Goal: Task Accomplishment & Management: Manage account settings

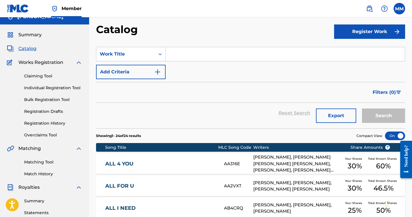
click at [30, 34] on span "Summary" at bounding box center [29, 34] width 23 height 7
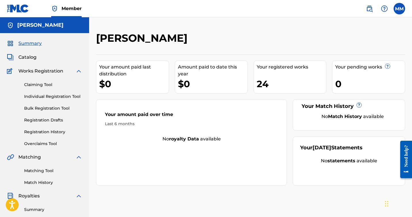
click at [346, 153] on div "Your [DATE] Statements No statements available" at bounding box center [348, 160] width 112 height 49
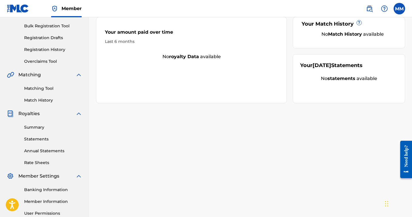
scroll to position [84, 0]
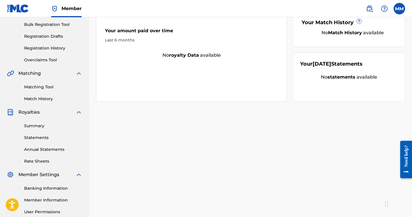
click at [58, 127] on link "Summary" at bounding box center [53, 126] width 58 height 6
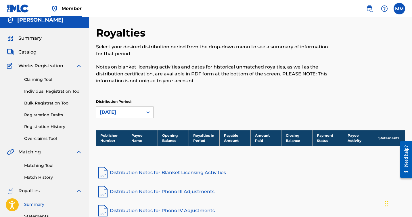
scroll to position [6, 0]
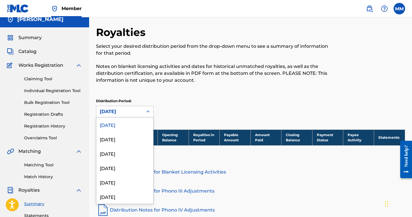
click at [140, 108] on div "[DATE]" at bounding box center [119, 111] width 47 height 11
click at [169, 89] on div "Royalties Select your desired distribution period from the drop-down menu to se…" at bounding box center [215, 58] width 238 height 64
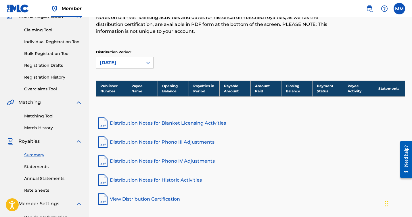
scroll to position [80, 0]
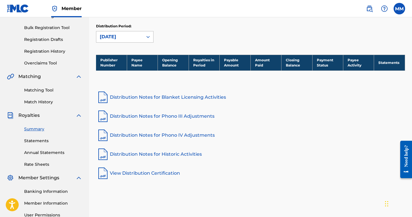
click at [136, 36] on div "[DATE]" at bounding box center [120, 36] width 40 height 7
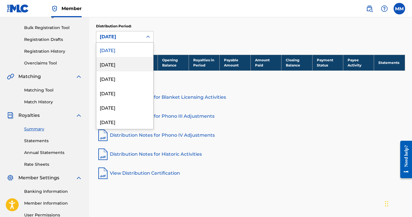
click at [133, 65] on div "[DATE]" at bounding box center [124, 64] width 57 height 14
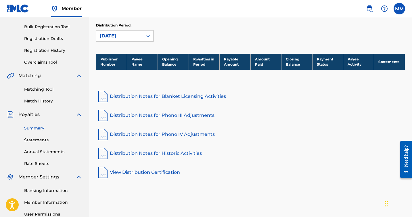
scroll to position [82, 0]
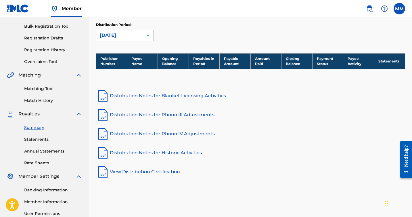
click at [150, 169] on link "View Distribution Certification" at bounding box center [250, 172] width 309 height 14
click at [36, 140] on link "Statements" at bounding box center [53, 139] width 58 height 6
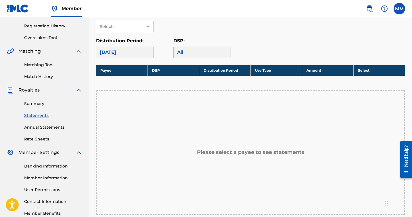
scroll to position [110, 0]
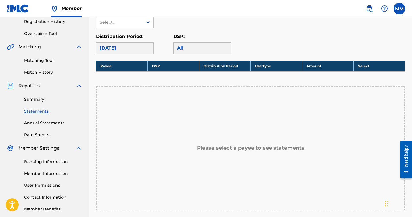
click at [123, 43] on div "[DATE]" at bounding box center [124, 47] width 57 height 11
click at [122, 50] on div "[DATE]" at bounding box center [124, 47] width 57 height 11
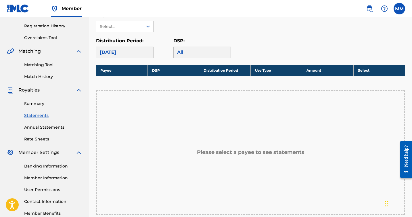
scroll to position [101, 0]
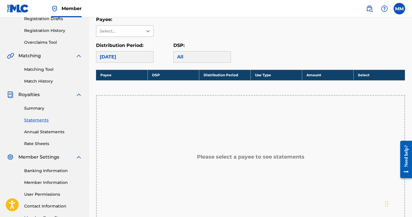
click at [126, 28] on div "Select..." at bounding box center [119, 31] width 39 height 6
click at [141, 43] on div "No options" at bounding box center [124, 42] width 57 height 11
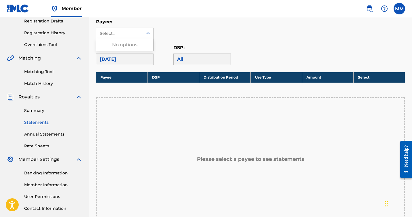
click at [173, 32] on div "Payee: Use Up and Down to choose options, press Enter to select the currently f…" at bounding box center [250, 28] width 309 height 21
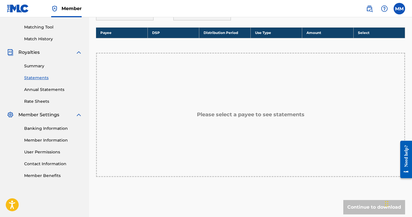
scroll to position [143, 0]
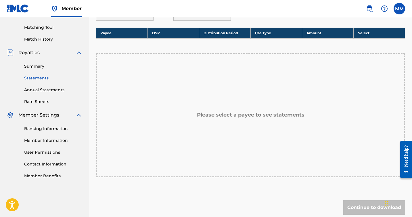
click at [34, 100] on link "Rate Sheets" at bounding box center [53, 102] width 58 height 6
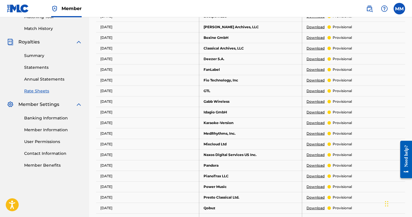
scroll to position [156, 0]
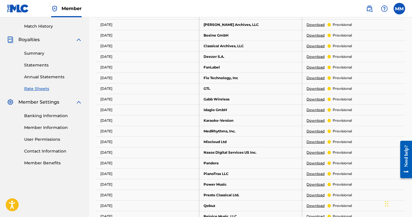
click at [49, 116] on link "Banking Information" at bounding box center [53, 116] width 58 height 6
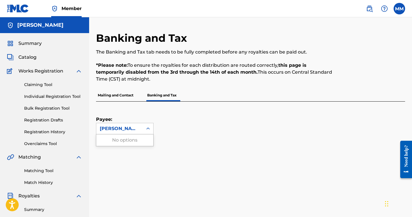
click at [134, 126] on div "[PERSON_NAME]" at bounding box center [120, 128] width 40 height 7
click at [138, 110] on div "Payee: [PERSON_NAME]" at bounding box center [124, 117] width 57 height 33
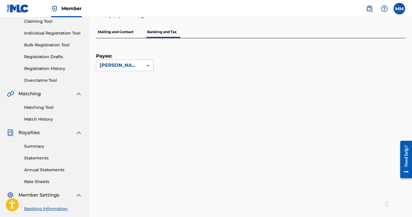
scroll to position [66, 0]
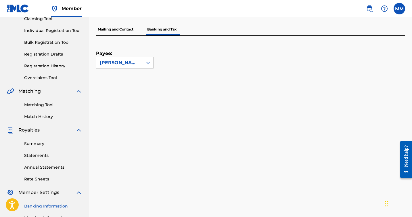
click at [225, 57] on div "Payee: [PERSON_NAME]" at bounding box center [243, 52] width 295 height 33
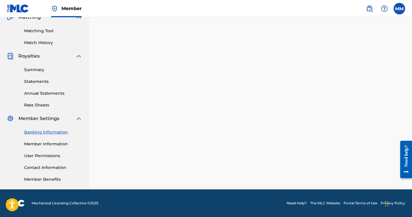
scroll to position [140, 0]
click at [61, 142] on link "Member Information" at bounding box center [53, 144] width 58 height 6
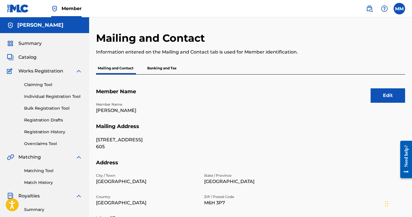
click at [161, 70] on p "Banking and Tax" at bounding box center [161, 68] width 33 height 12
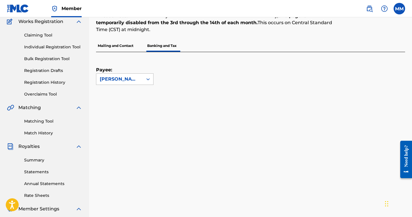
scroll to position [52, 0]
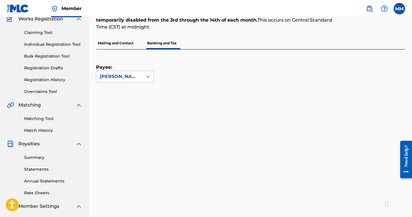
click at [115, 42] on p "Mailing and Contact" at bounding box center [115, 43] width 39 height 12
